Goal: Entertainment & Leisure: Consume media (video, audio)

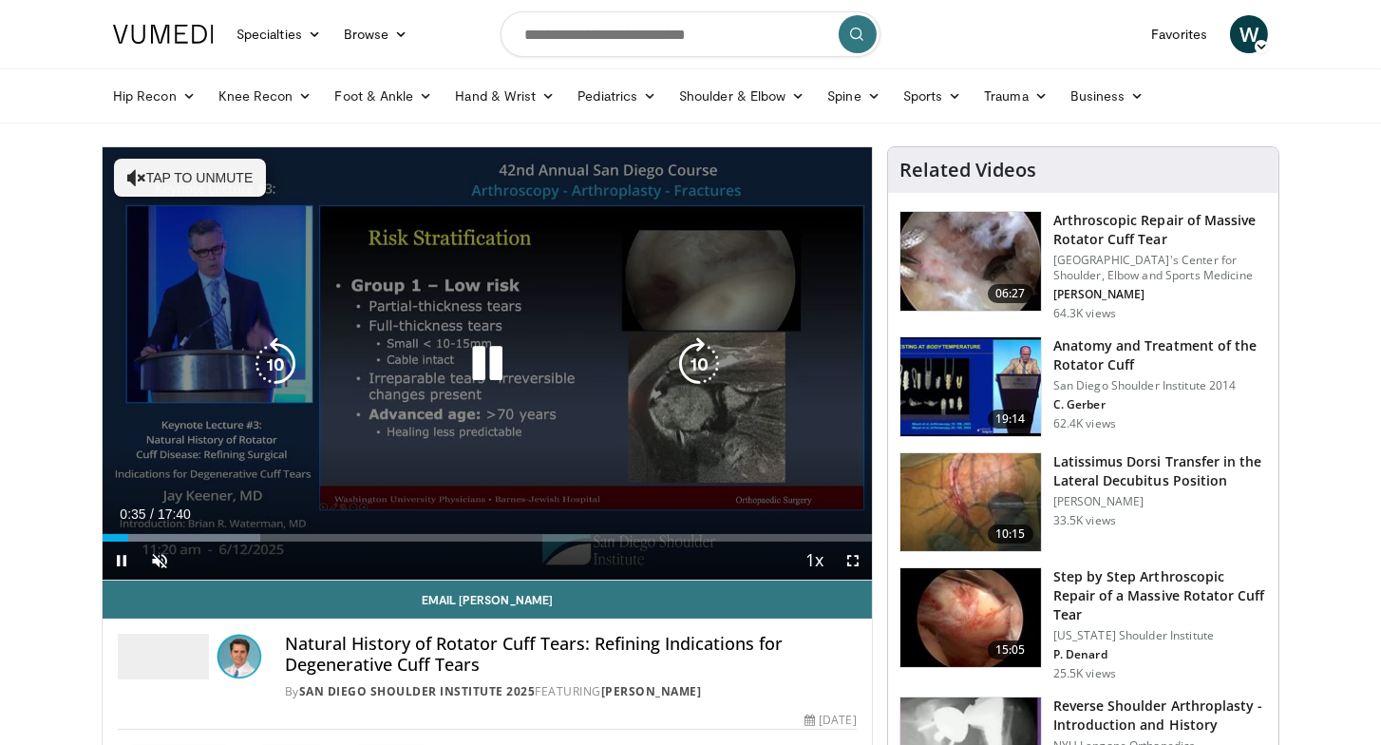
click at [491, 355] on icon "Video Player" at bounding box center [487, 363] width 53 height 53
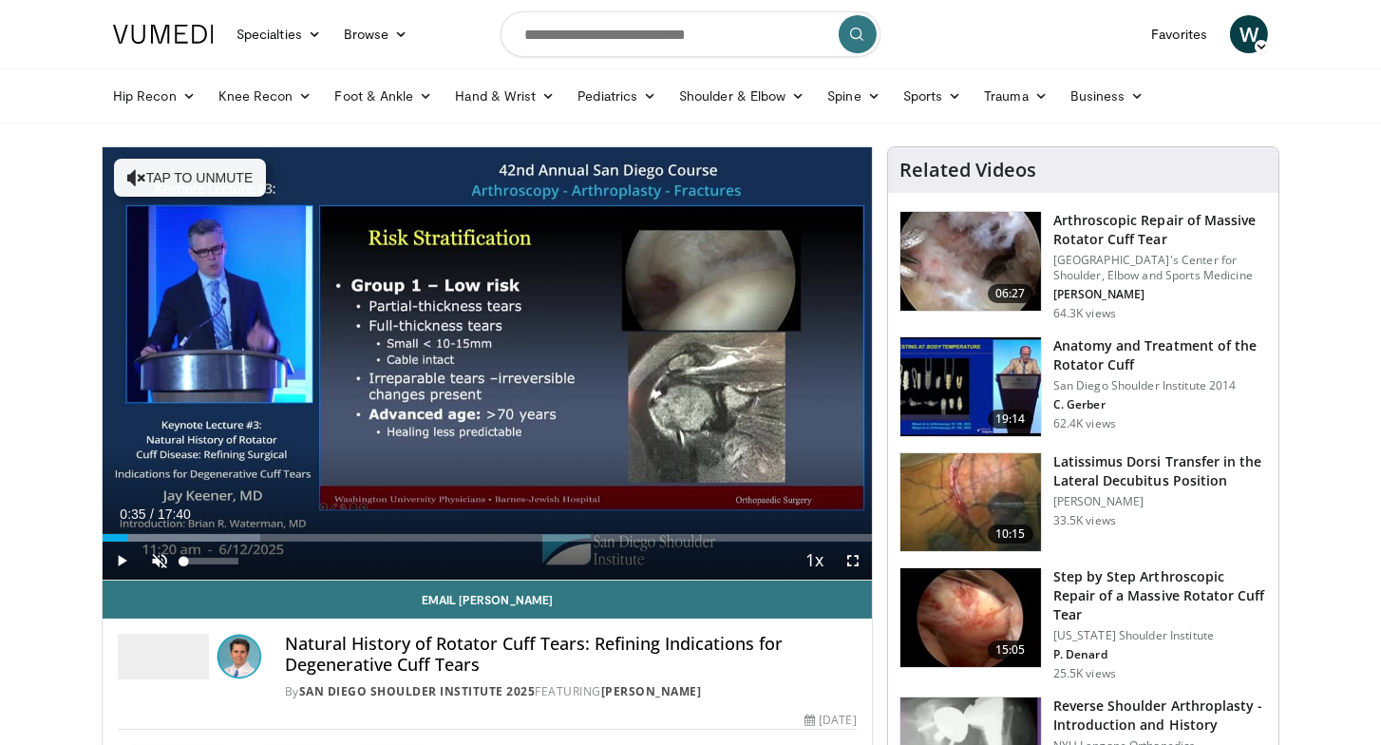
click at [160, 562] on span "Video Player" at bounding box center [160, 560] width 38 height 38
click at [121, 559] on span "Video Player" at bounding box center [122, 560] width 38 height 38
click at [123, 562] on span "Video Player" at bounding box center [122, 560] width 38 height 38
click at [856, 562] on span "Video Player" at bounding box center [853, 560] width 38 height 38
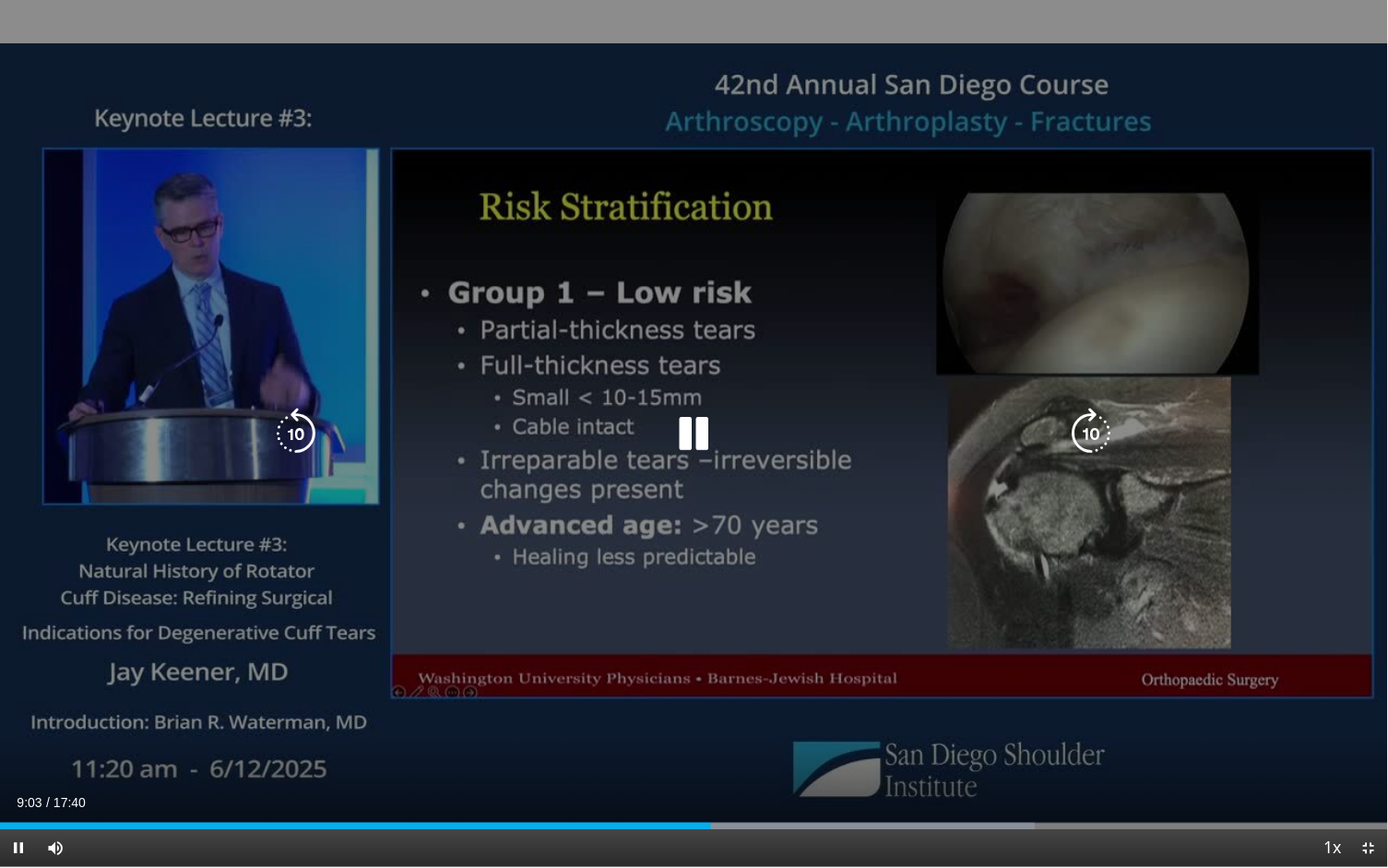
click at [697, 433] on icon "Video Player" at bounding box center [694, 433] width 51 height 51
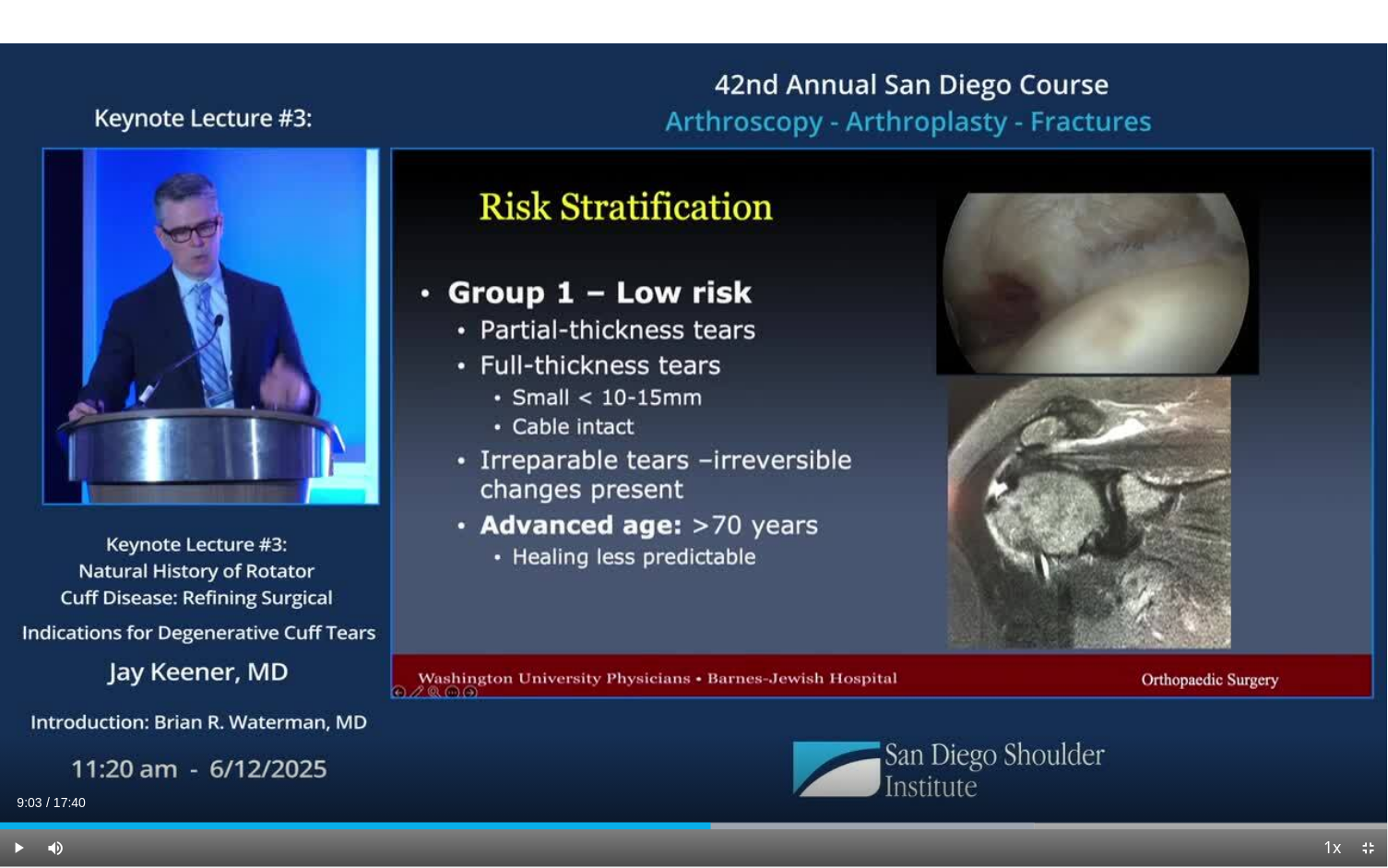
click at [1340, 722] on span "Video Player" at bounding box center [1370, 849] width 37 height 37
